Goal: Task Accomplishment & Management: Use online tool/utility

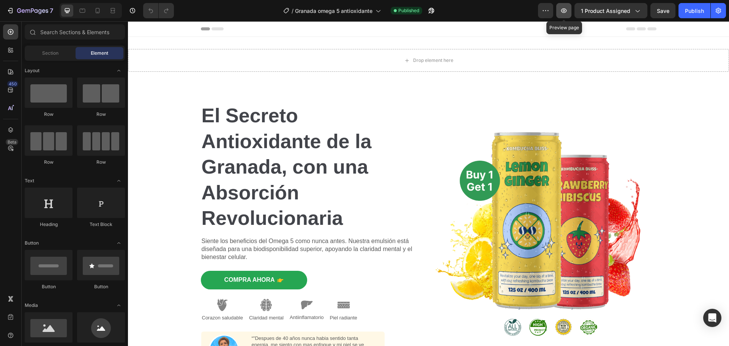
click at [567, 9] on icon "button" at bounding box center [564, 11] width 8 height 8
click at [633, 44] on div "Drop element here Section 1" at bounding box center [428, 60] width 601 height 47
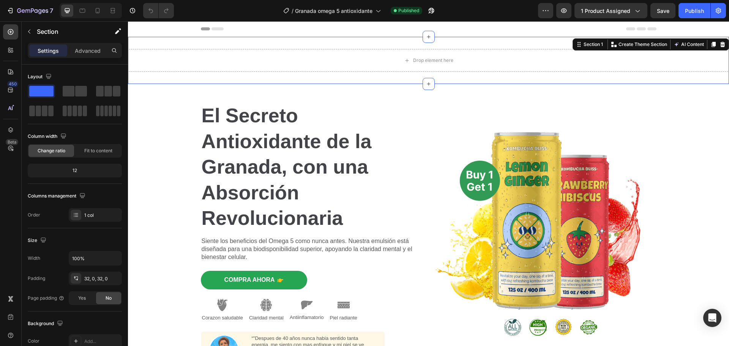
click at [720, 43] on icon at bounding box center [722, 44] width 5 height 5
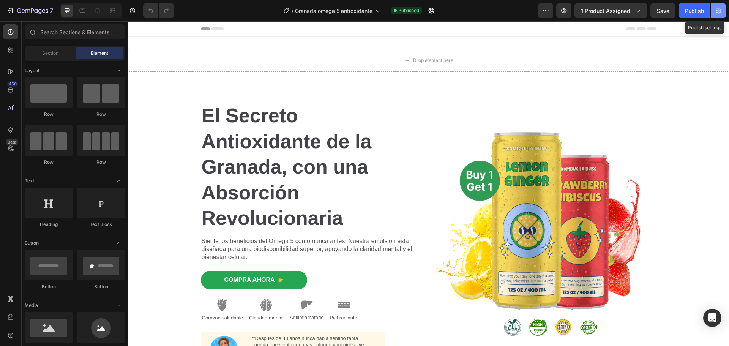
click at [717, 8] on icon "button" at bounding box center [719, 11] width 8 height 8
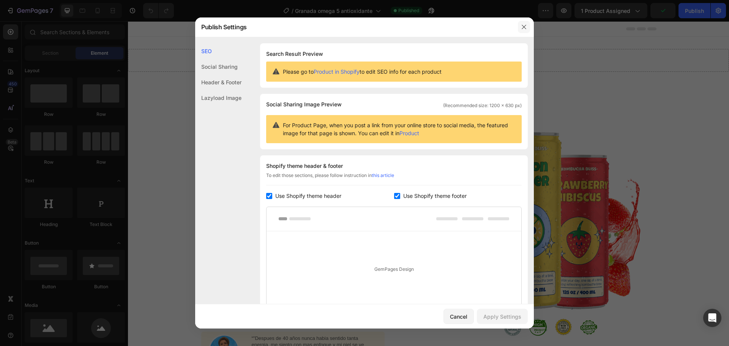
click at [523, 27] on icon "button" at bounding box center [524, 27] width 6 height 6
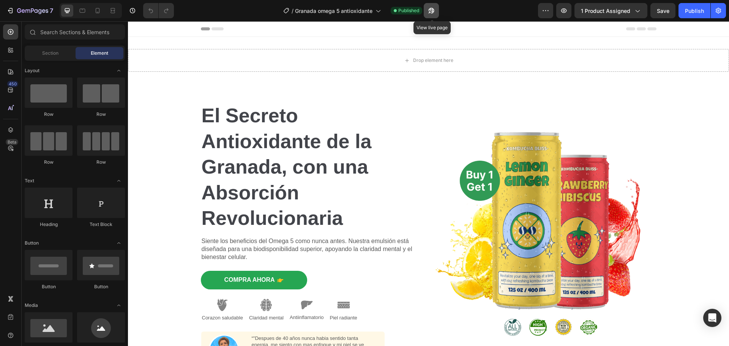
click at [431, 11] on icon "button" at bounding box center [432, 11] width 8 height 8
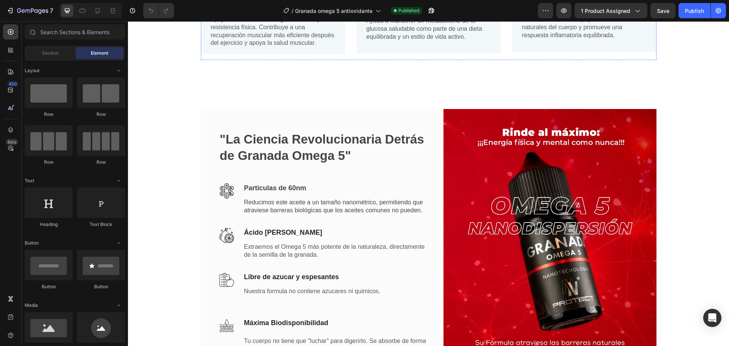
scroll to position [1085, 0]
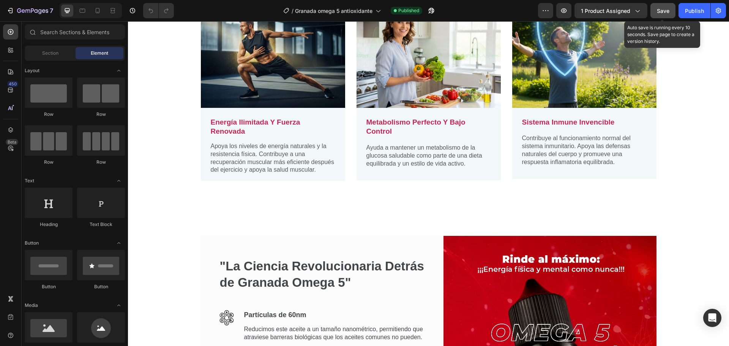
click at [670, 8] on button "Save" at bounding box center [663, 10] width 25 height 15
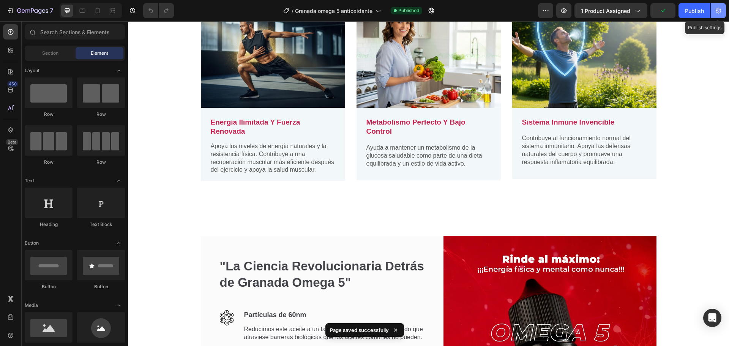
click at [722, 13] on icon "button" at bounding box center [719, 11] width 8 height 8
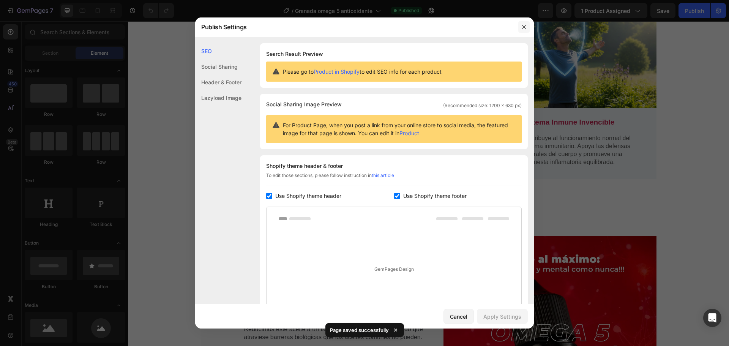
click at [525, 27] on icon "button" at bounding box center [524, 27] width 6 height 6
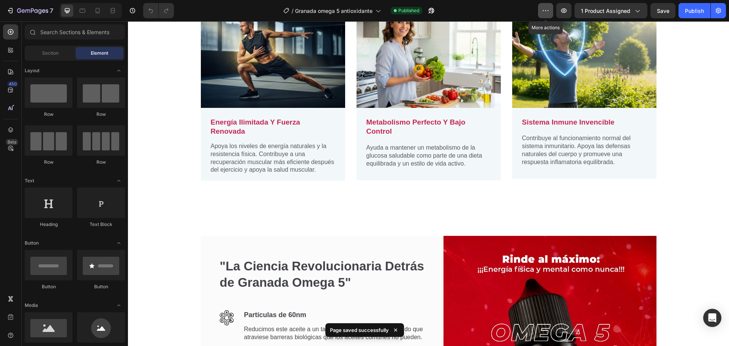
click at [544, 12] on icon "button" at bounding box center [546, 11] width 8 height 8
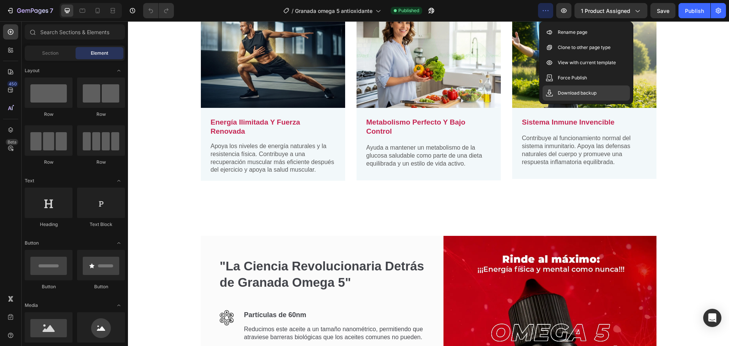
click at [564, 95] on p "Download backup" at bounding box center [577, 93] width 39 height 8
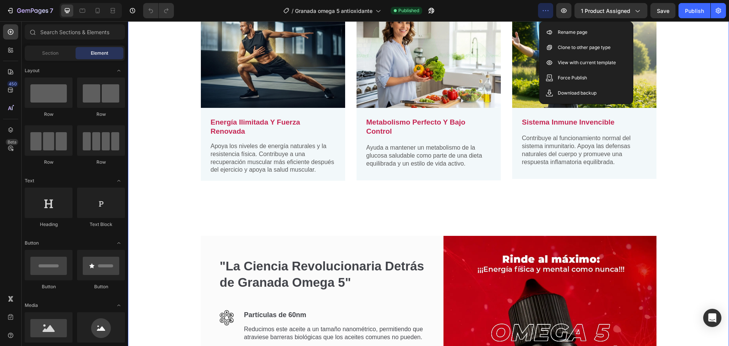
click at [174, 153] on div "6 Formas en que el Omega 5 de Granada Apoya tu Bienestar Celular Heading Row Im…" at bounding box center [429, 128] width 590 height 747
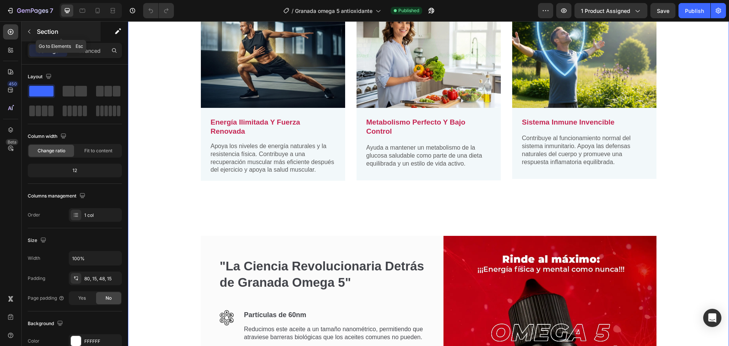
click at [26, 34] on icon "button" at bounding box center [29, 31] width 6 height 6
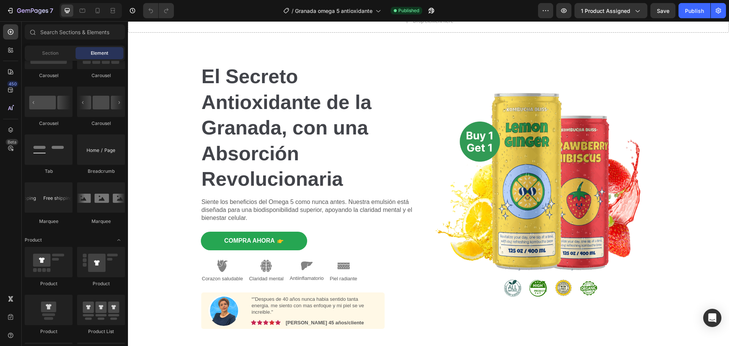
scroll to position [0, 0]
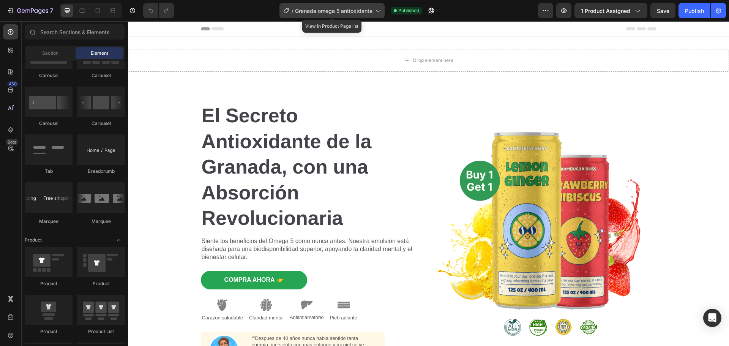
click at [379, 10] on icon at bounding box center [378, 11] width 8 height 8
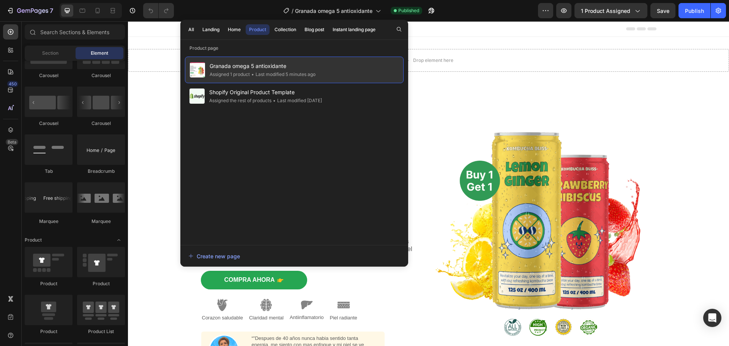
click at [300, 70] on span "Granada omega 5 antioxidante" at bounding box center [263, 66] width 106 height 9
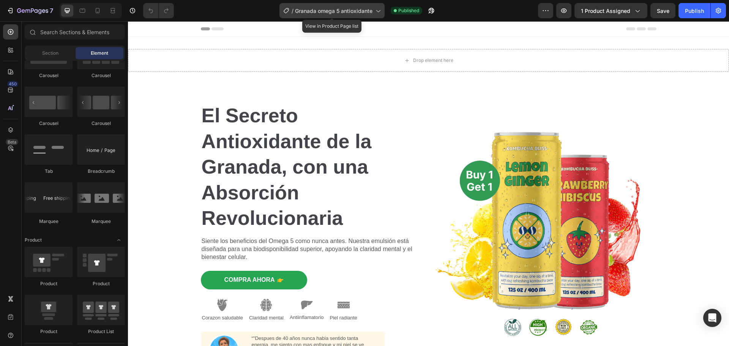
click at [376, 13] on icon at bounding box center [378, 11] width 8 height 8
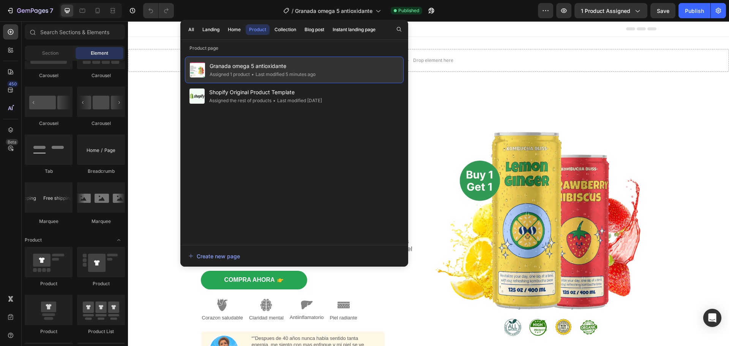
click at [268, 70] on span "Granada omega 5 antioxidante" at bounding box center [263, 66] width 106 height 9
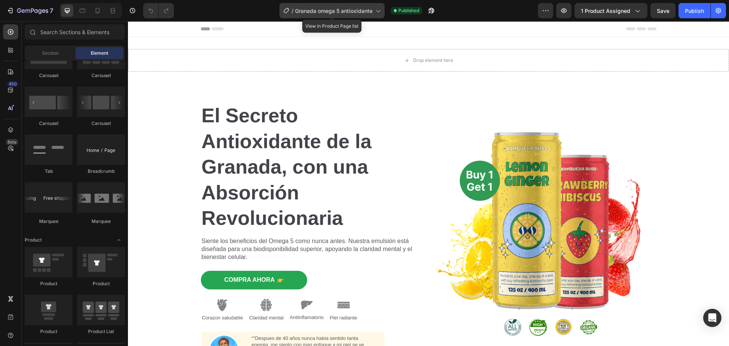
click at [378, 8] on icon at bounding box center [378, 11] width 8 height 8
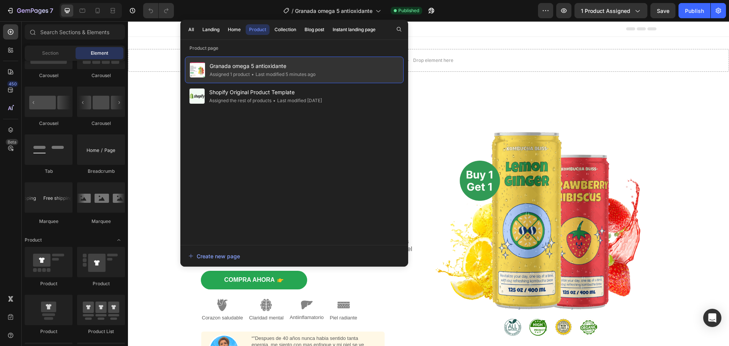
click at [330, 68] on div "Granada omega 5 antioxidante Assigned 1 product • Last modified 5 minutes ago" at bounding box center [294, 70] width 219 height 27
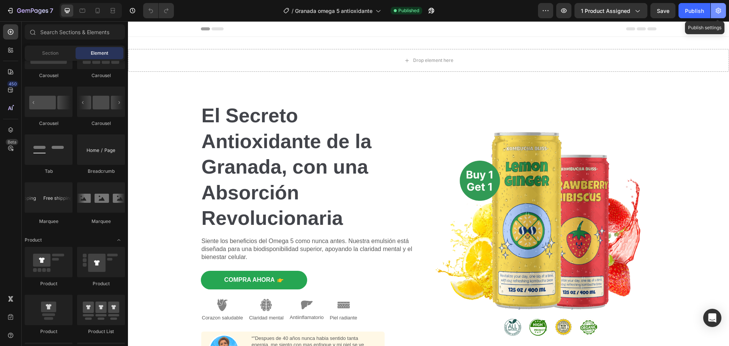
click at [721, 9] on icon "button" at bounding box center [718, 11] width 5 height 6
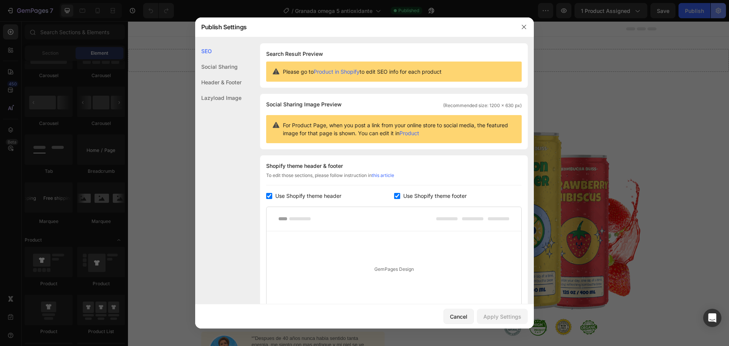
click at [721, 9] on div at bounding box center [364, 173] width 729 height 346
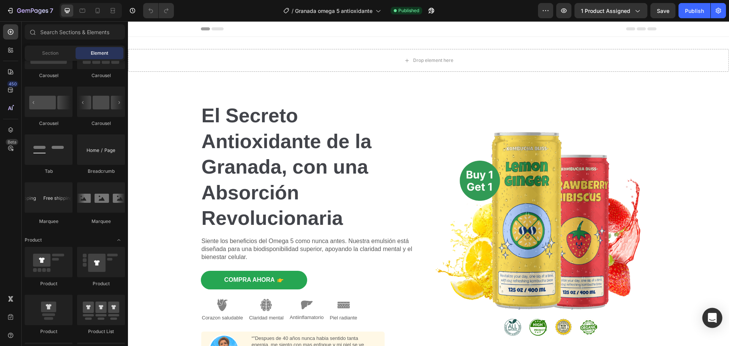
click at [716, 317] on icon "Open Intercom Messenger" at bounding box center [712, 318] width 9 height 10
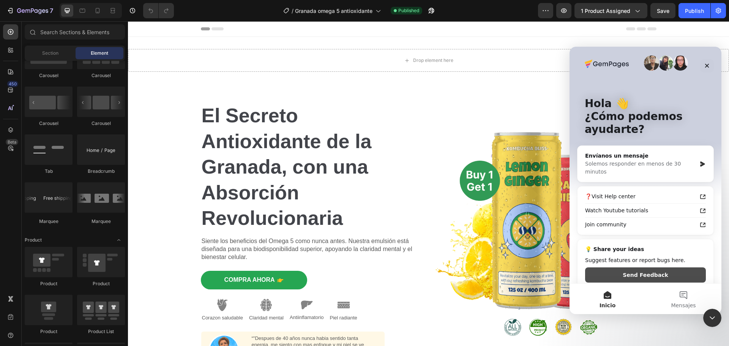
scroll to position [4, 0]
click at [654, 156] on div "Envíanos un mensaje" at bounding box center [640, 155] width 111 height 8
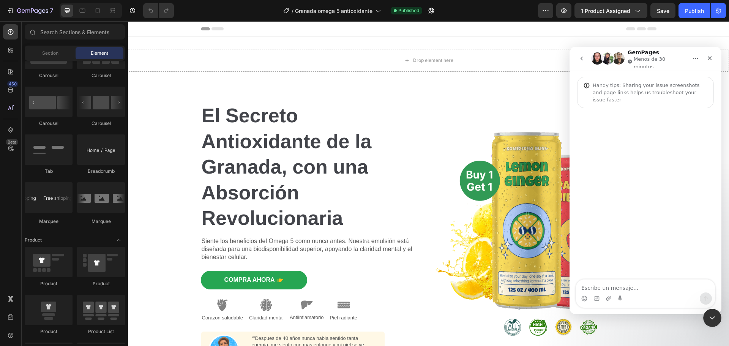
click at [614, 287] on textarea "Escribe un mensaje..." at bounding box center [645, 285] width 139 height 13
click at [706, 60] on div "Cerrar" at bounding box center [710, 58] width 14 height 14
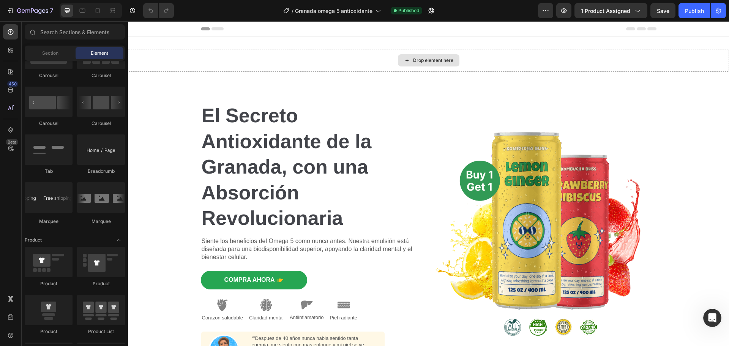
scroll to position [0, 0]
click at [671, 51] on div "Drop element here" at bounding box center [428, 60] width 601 height 23
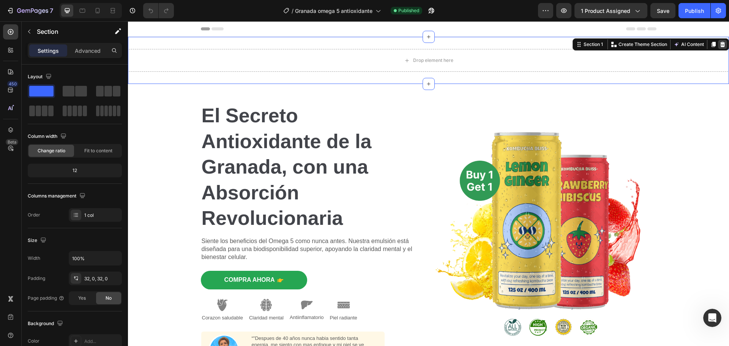
click at [720, 45] on icon at bounding box center [723, 44] width 6 height 6
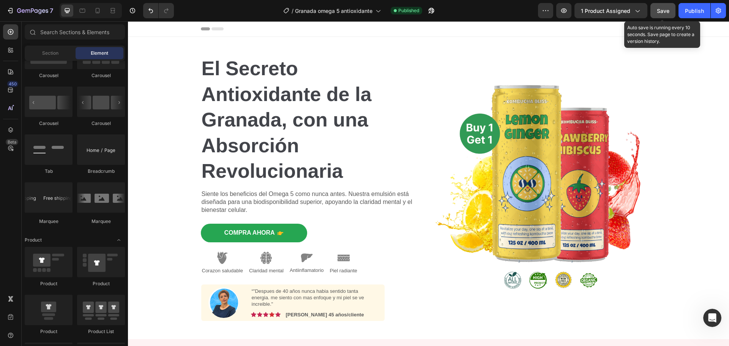
click at [668, 13] on span "Save" at bounding box center [663, 11] width 13 height 6
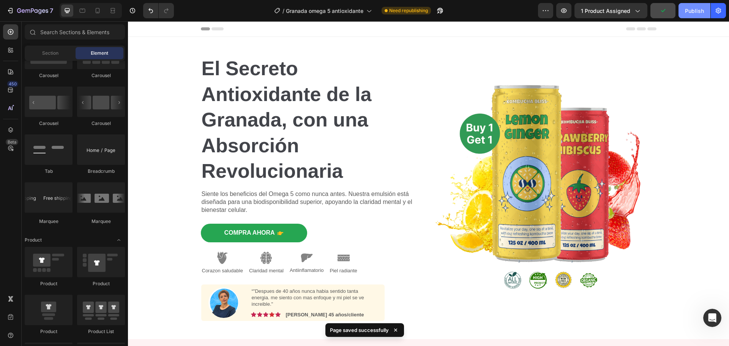
click at [688, 10] on div "Publish" at bounding box center [694, 11] width 19 height 8
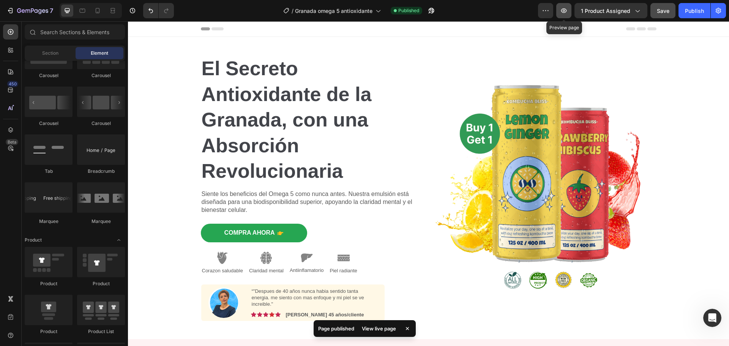
click at [565, 14] on icon "button" at bounding box center [564, 11] width 8 height 8
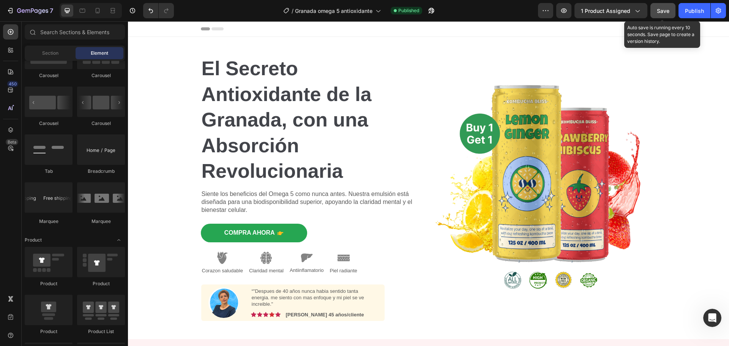
click at [663, 8] on span "Save" at bounding box center [663, 11] width 13 height 6
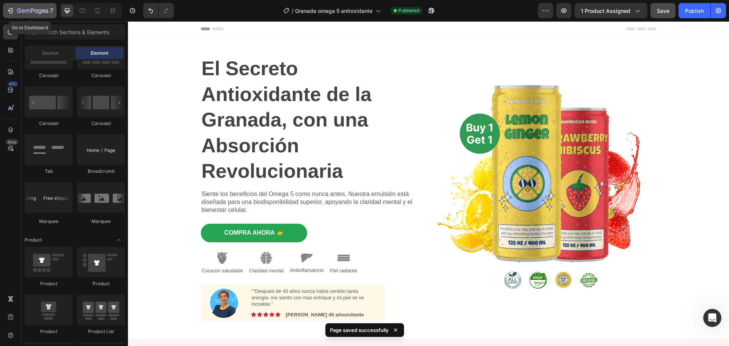
click at [37, 8] on icon "button" at bounding box center [32, 11] width 31 height 6
